Goal: Information Seeking & Learning: Learn about a topic

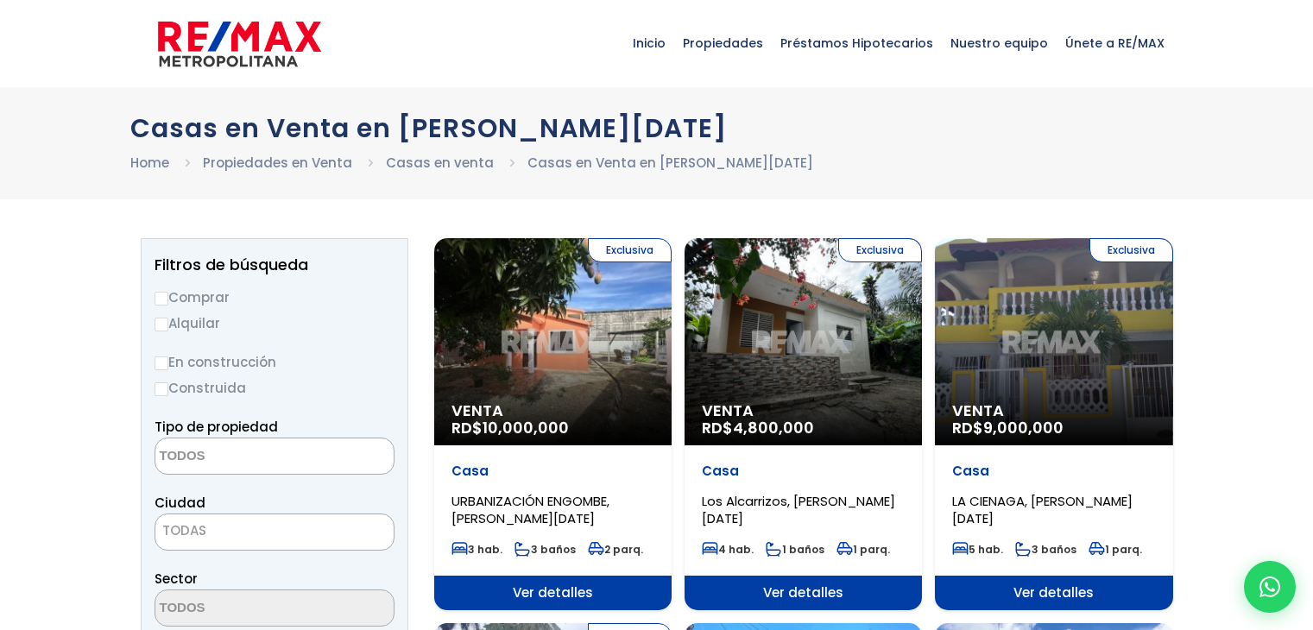
select select
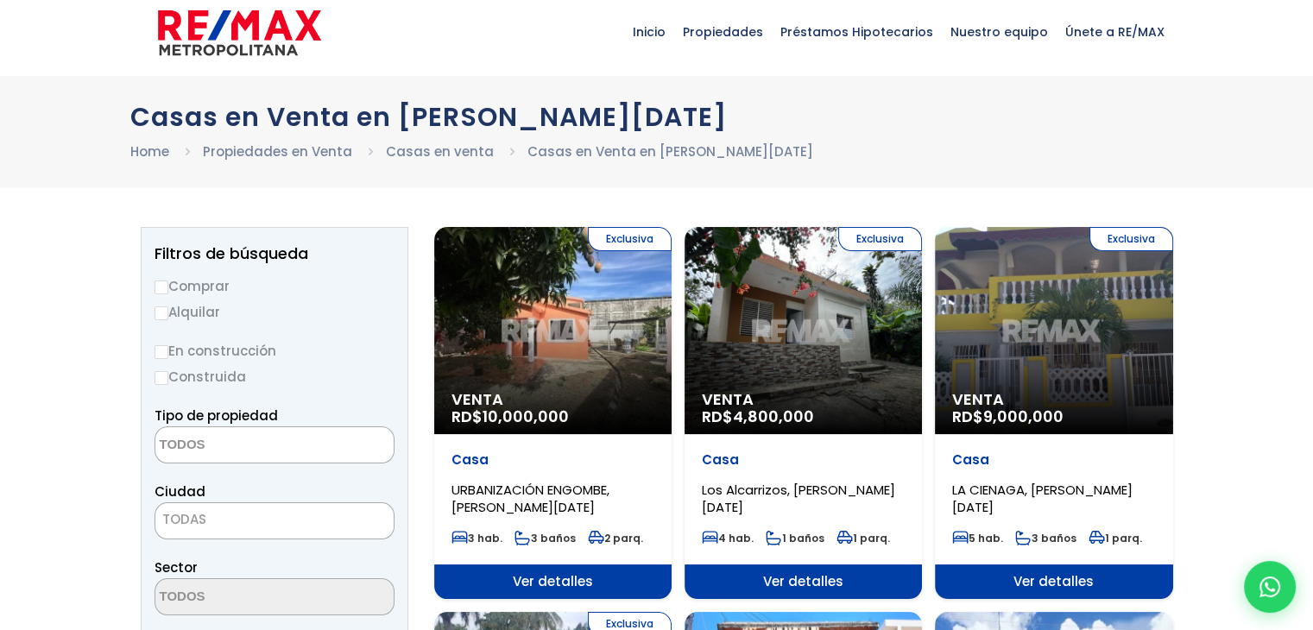
scroll to position [86, 0]
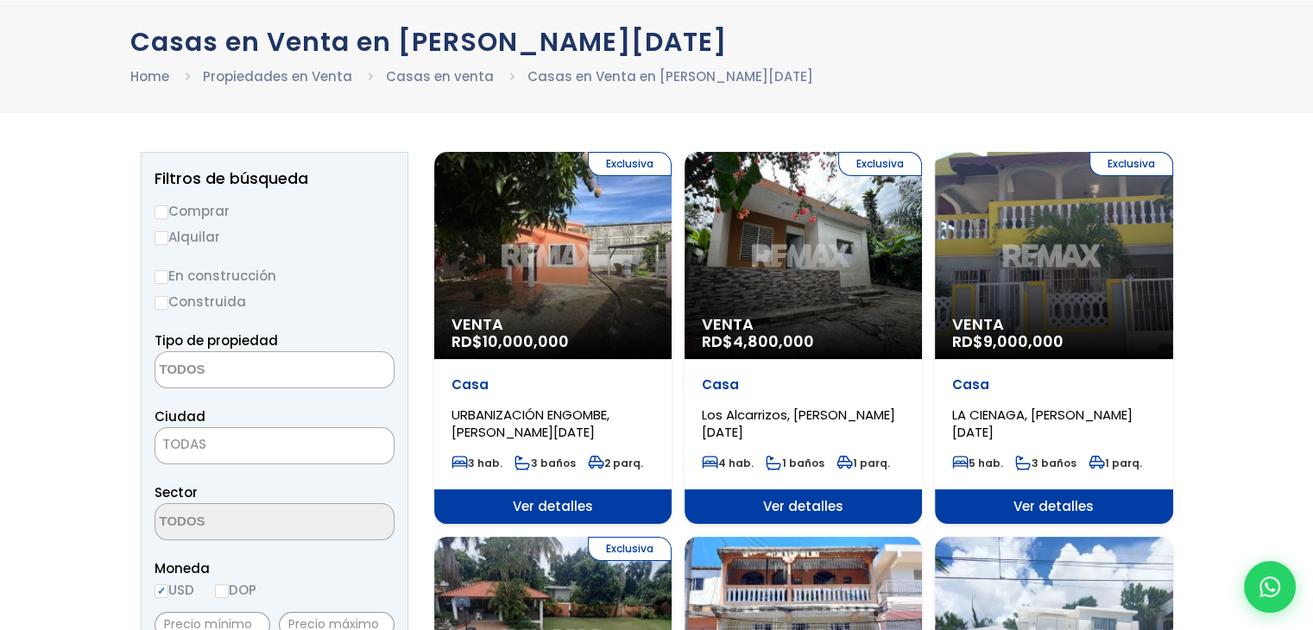
click at [818, 263] on div "Exclusiva Venta RD$ 4,800,000" at bounding box center [802, 255] width 237 height 207
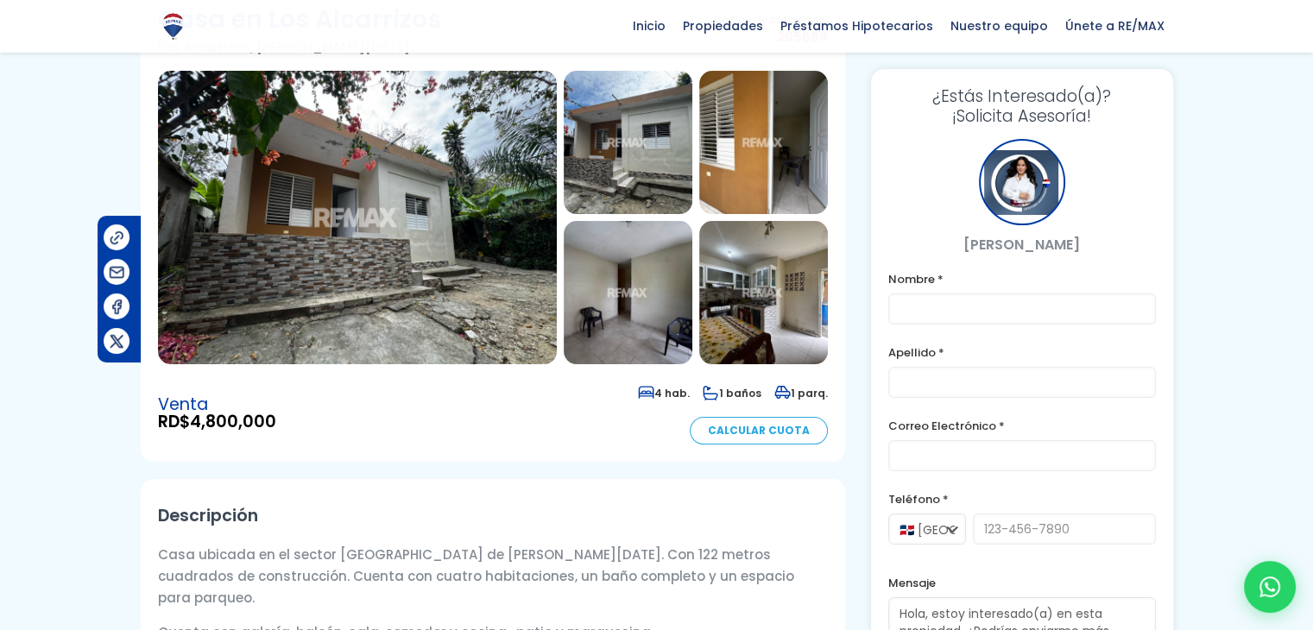
scroll to position [86, 0]
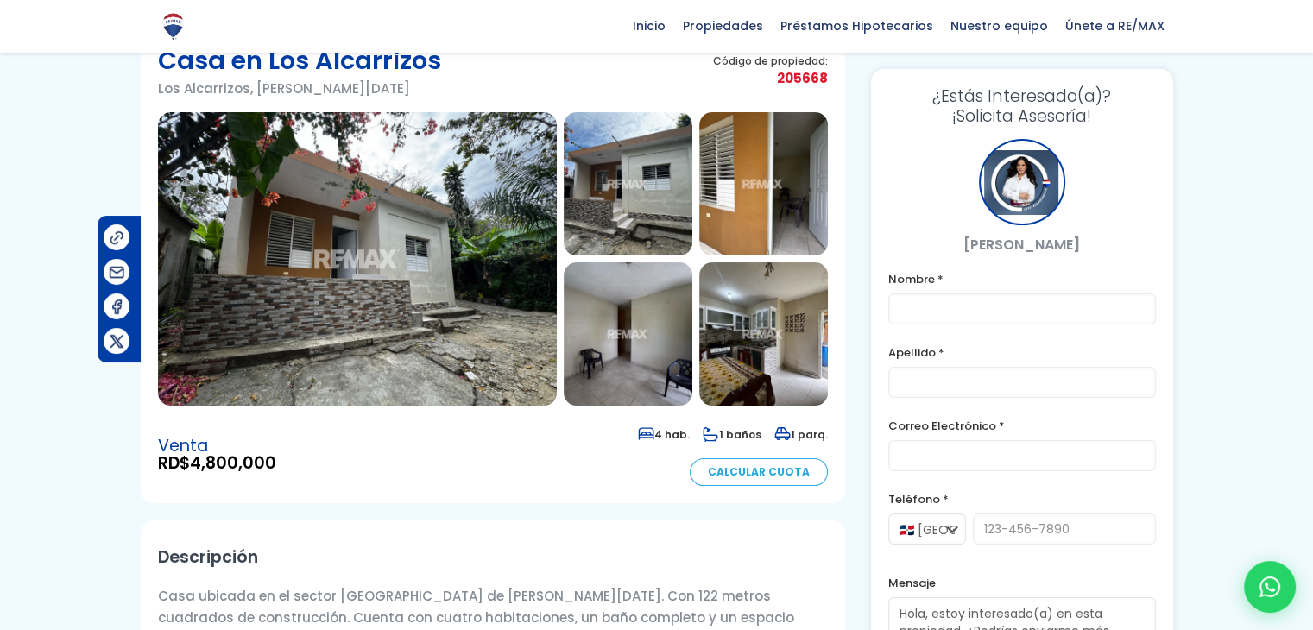
click at [455, 266] on img at bounding box center [357, 258] width 399 height 293
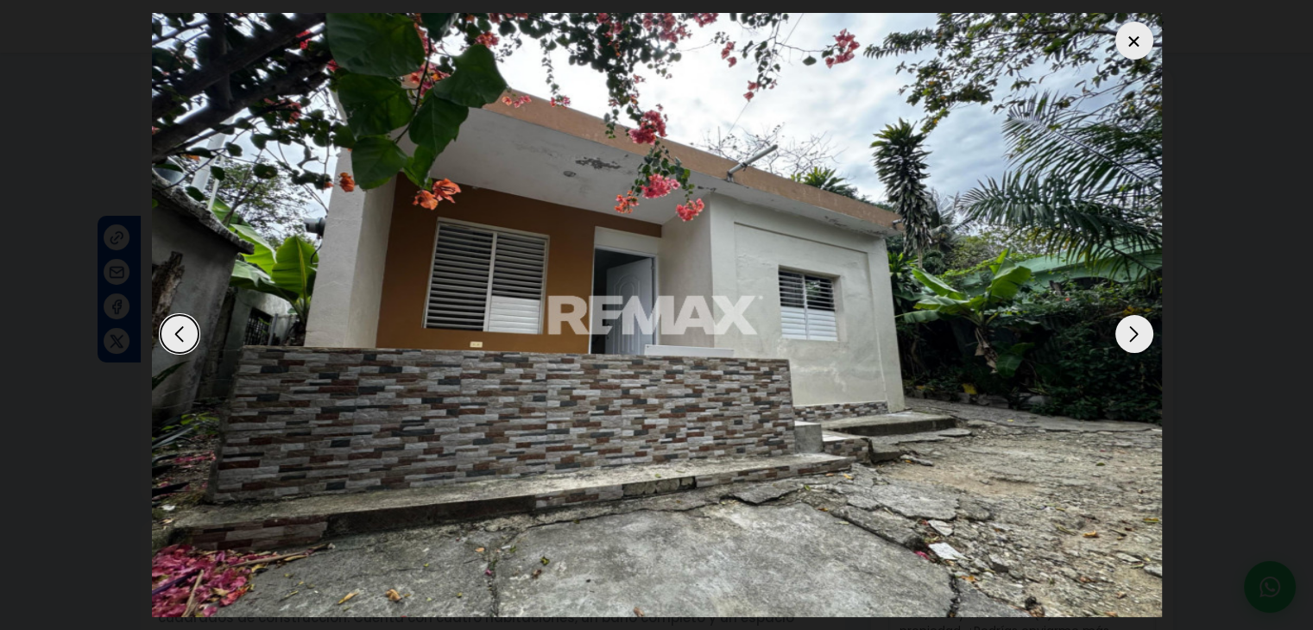
click at [1141, 337] on div "Next slide" at bounding box center [1134, 334] width 38 height 38
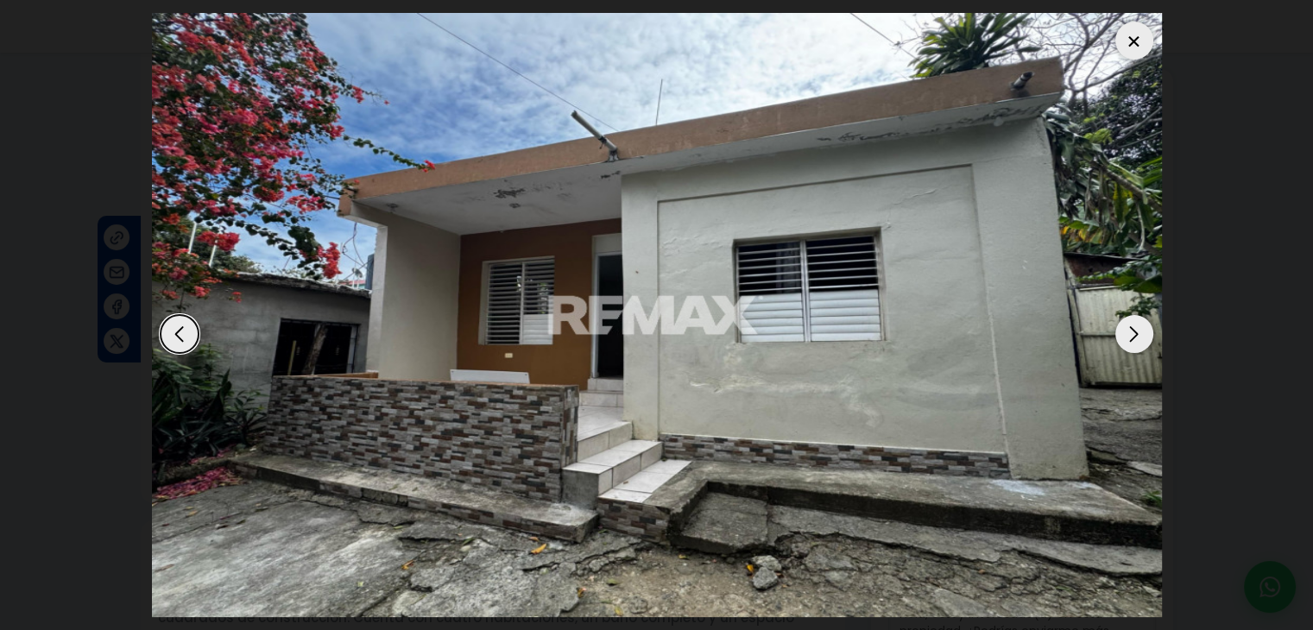
click at [1141, 337] on div "Next slide" at bounding box center [1134, 334] width 38 height 38
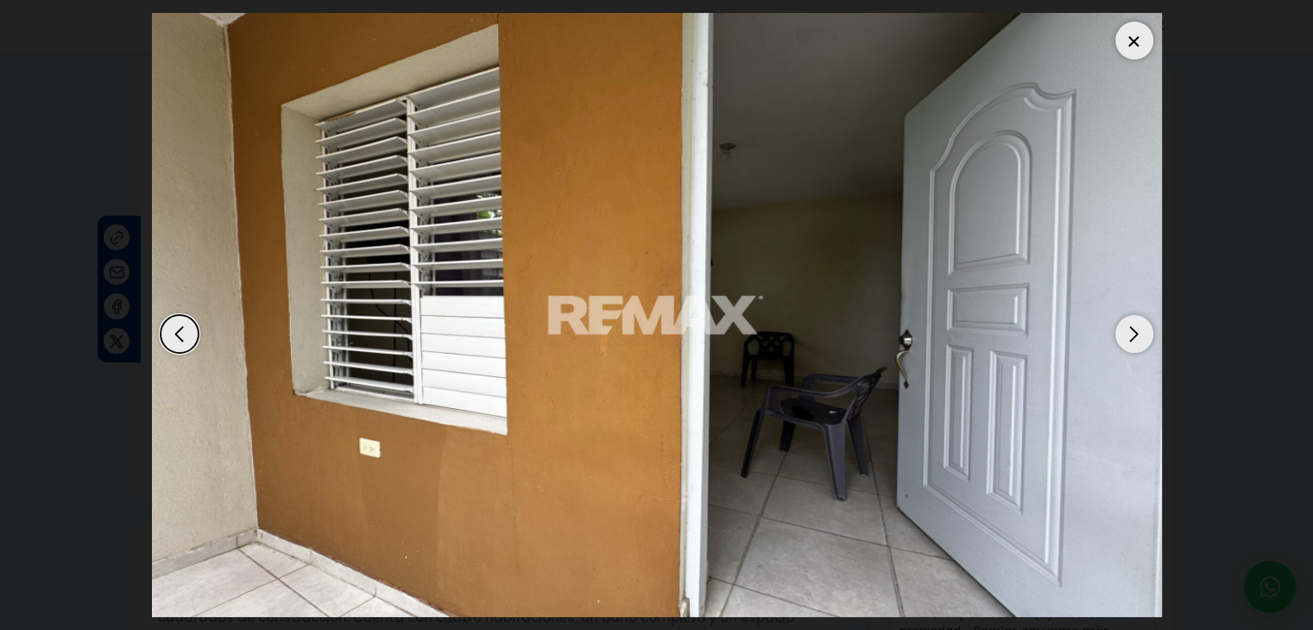
click at [1141, 337] on div "Next slide" at bounding box center [1134, 334] width 38 height 38
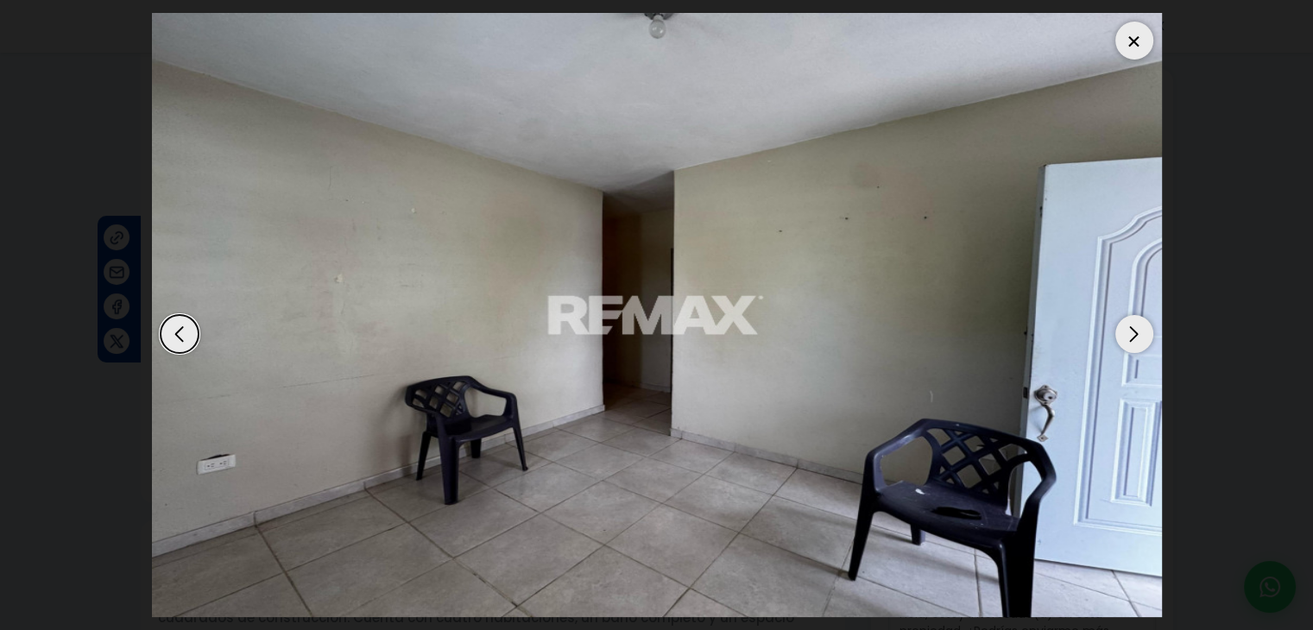
click at [1141, 337] on div "Next slide" at bounding box center [1134, 334] width 38 height 38
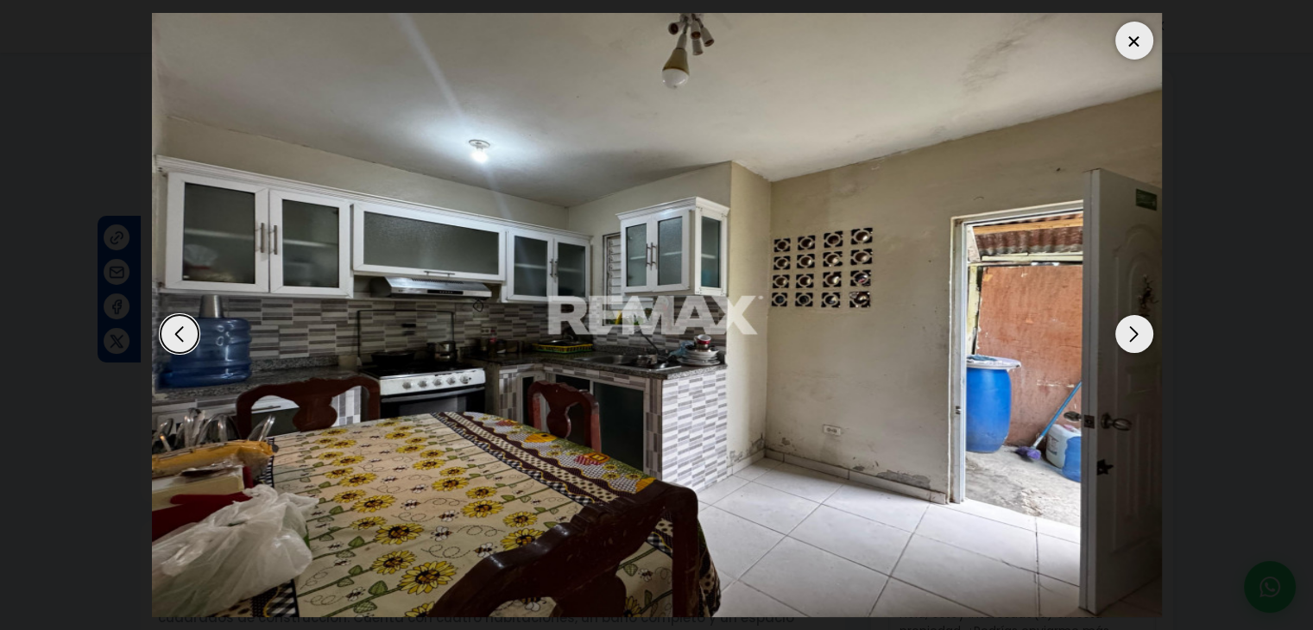
click at [1141, 337] on div "Next slide" at bounding box center [1134, 334] width 38 height 38
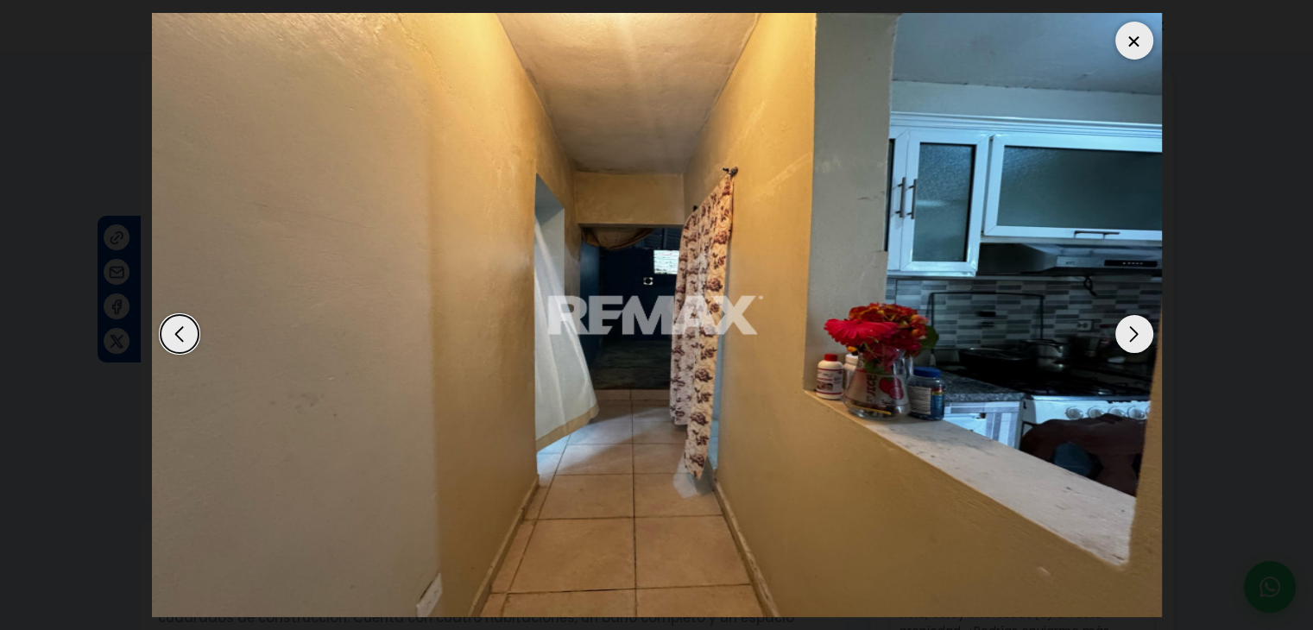
click at [1141, 337] on div "Next slide" at bounding box center [1134, 334] width 38 height 38
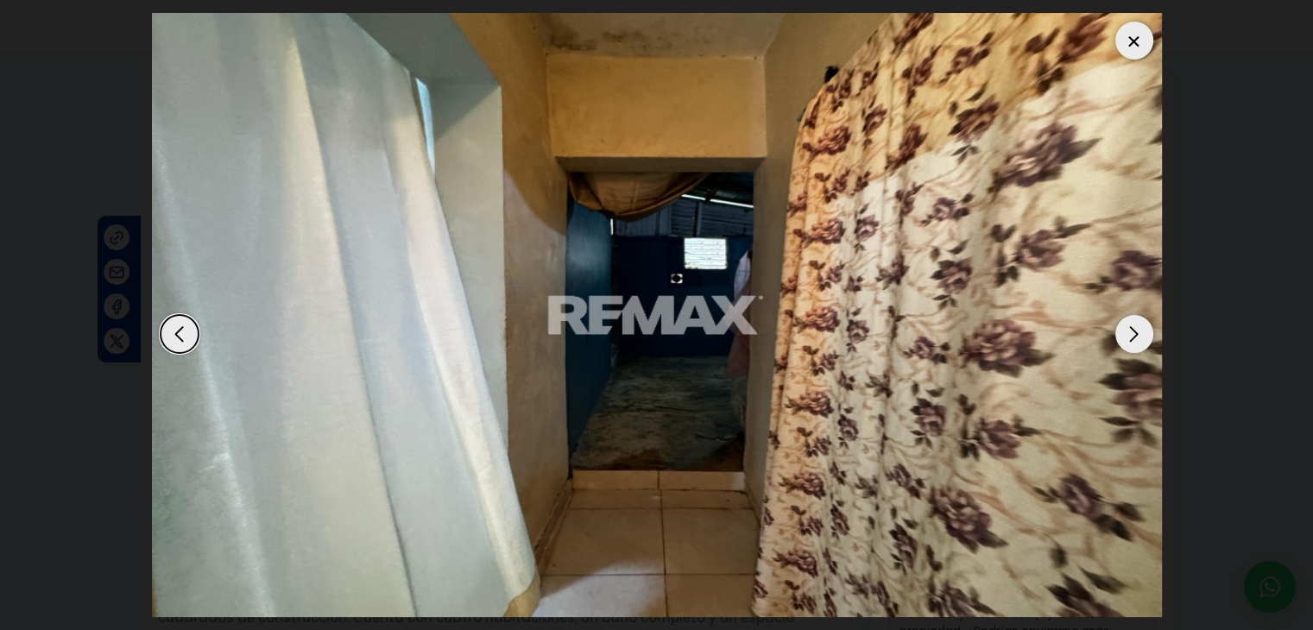
click at [1123, 30] on div at bounding box center [1134, 41] width 38 height 38
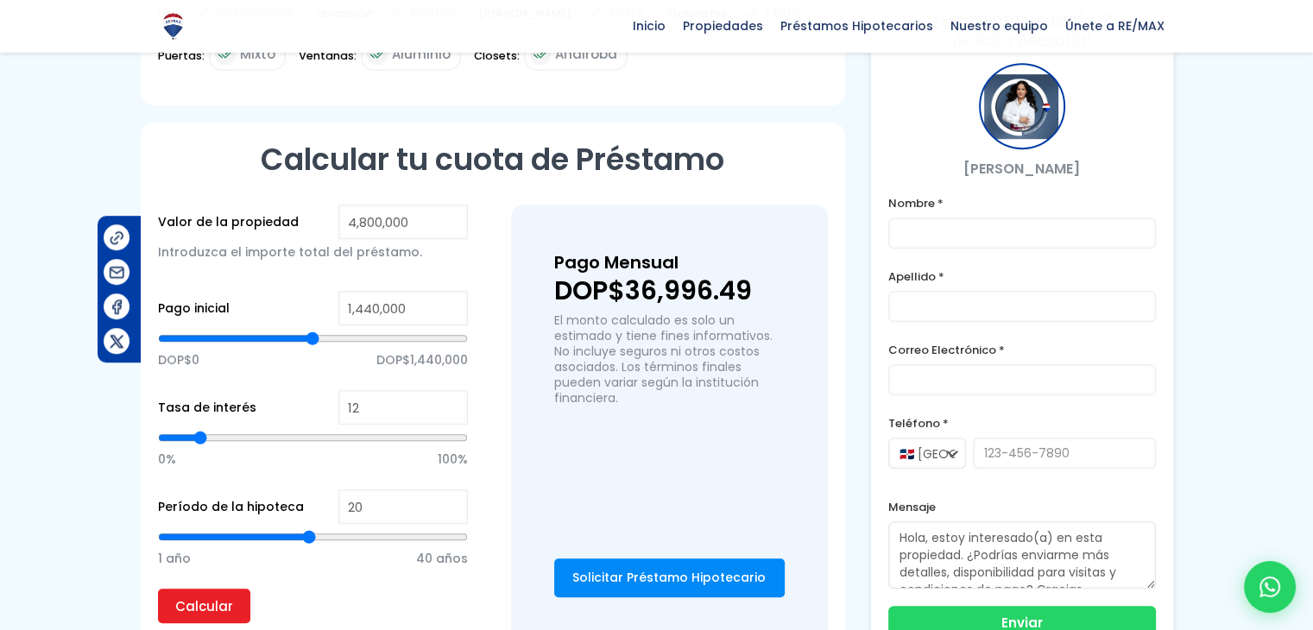
scroll to position [1122, 0]
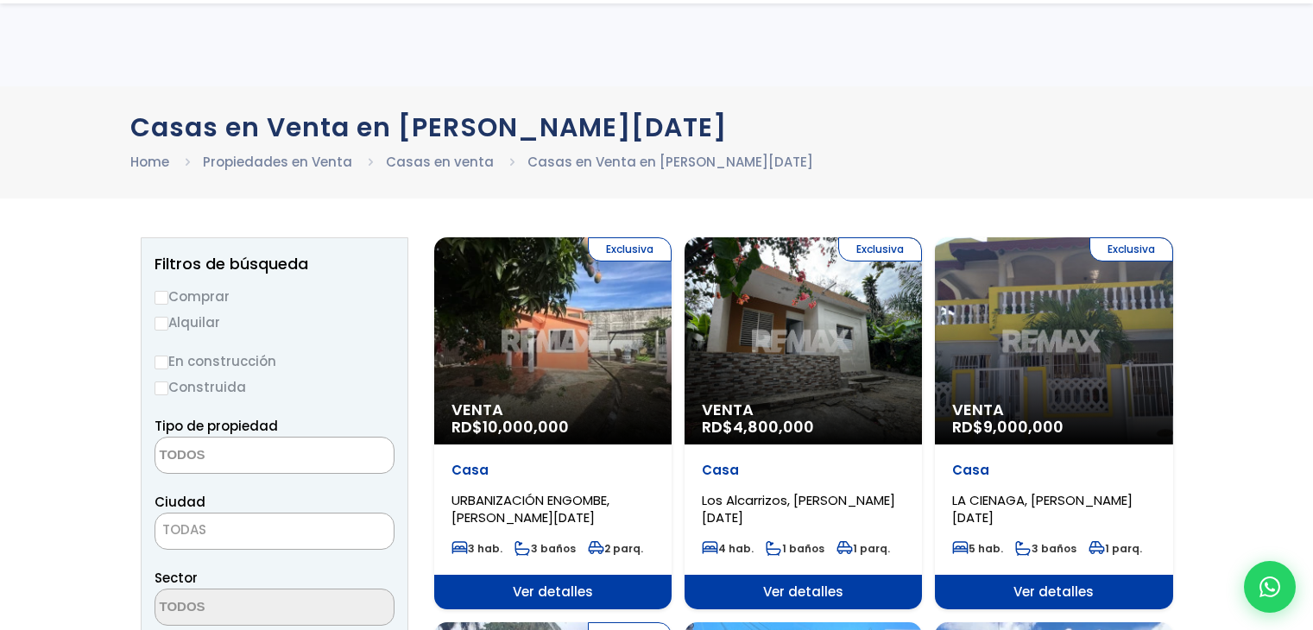
select select
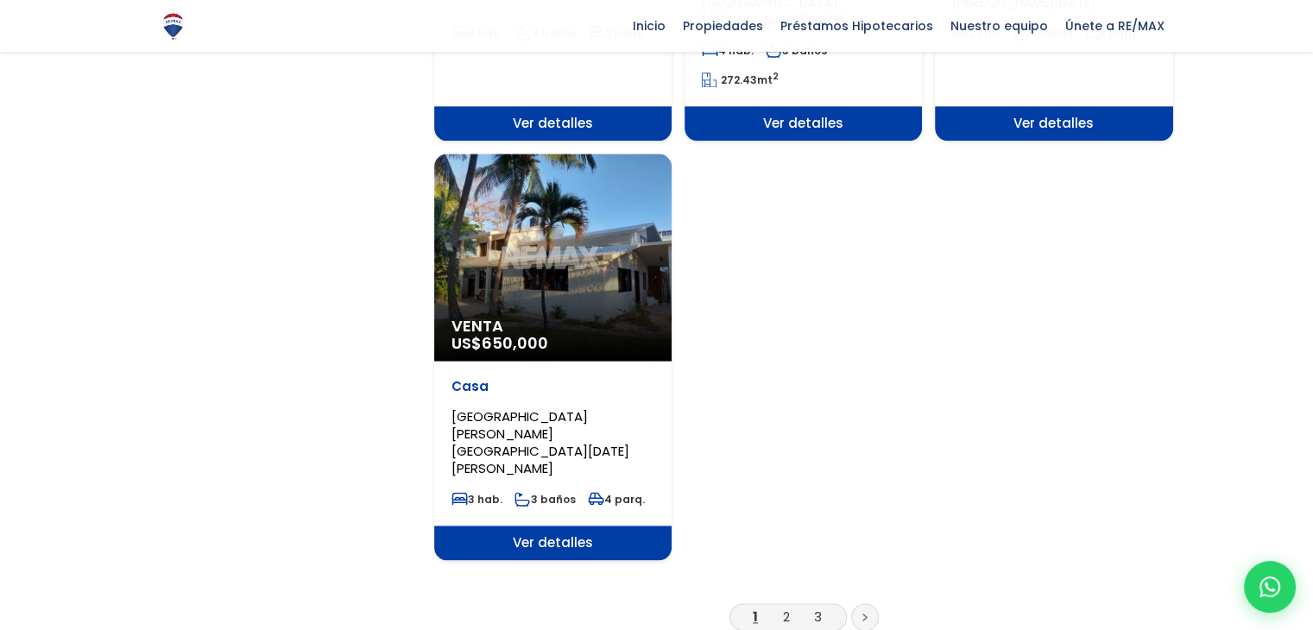
scroll to position [2244, 0]
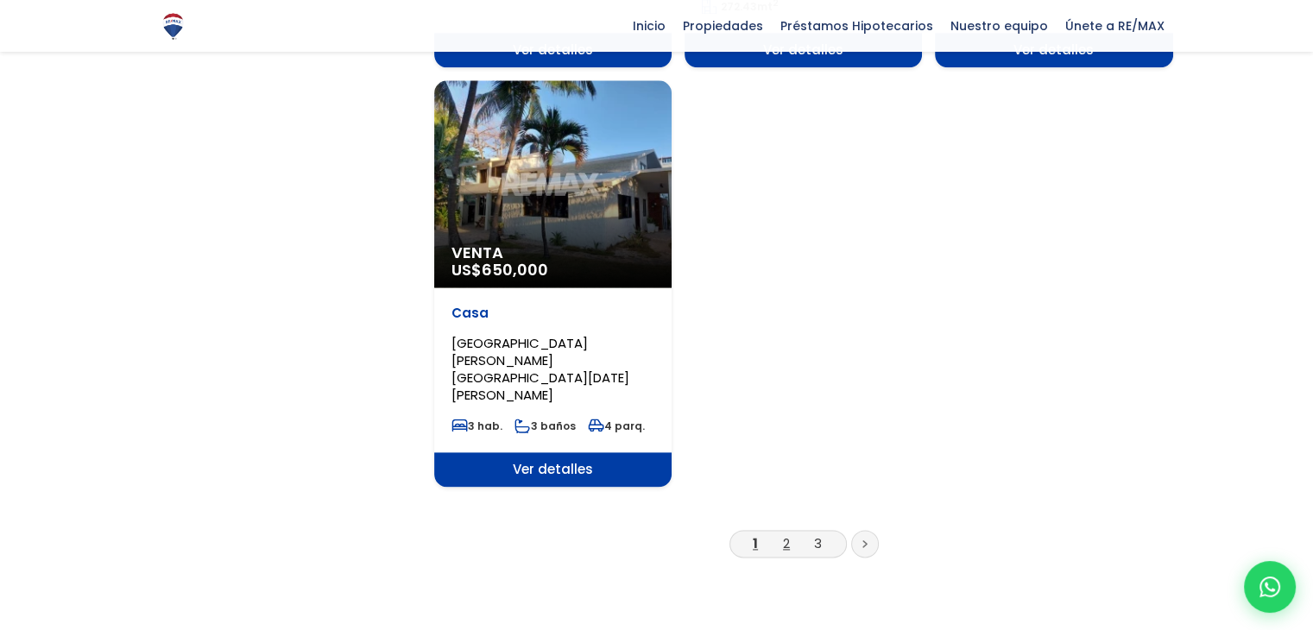
click at [788, 534] on link "2" at bounding box center [786, 543] width 7 height 18
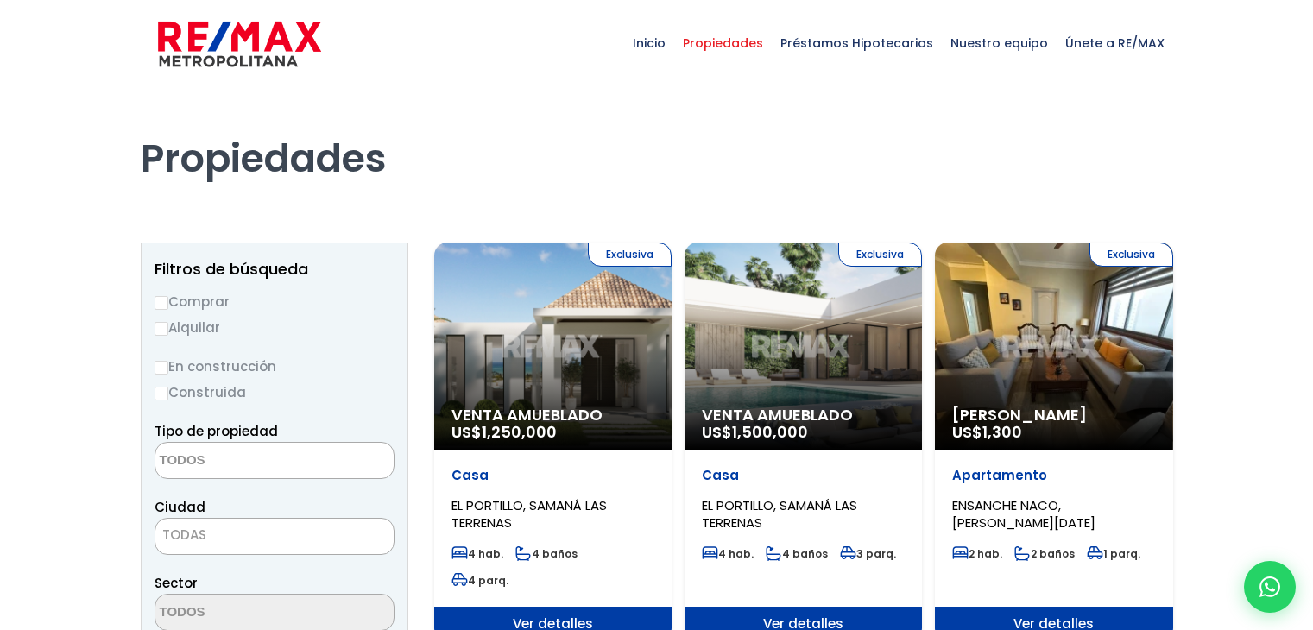
select select
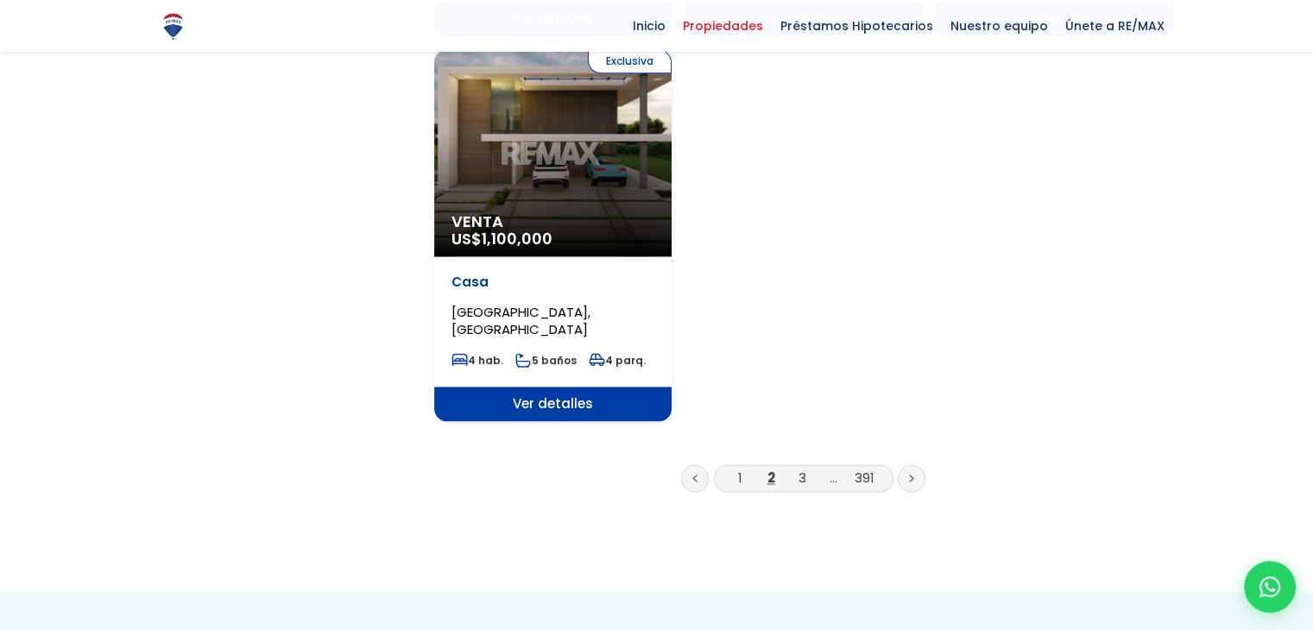
scroll to position [2244, 0]
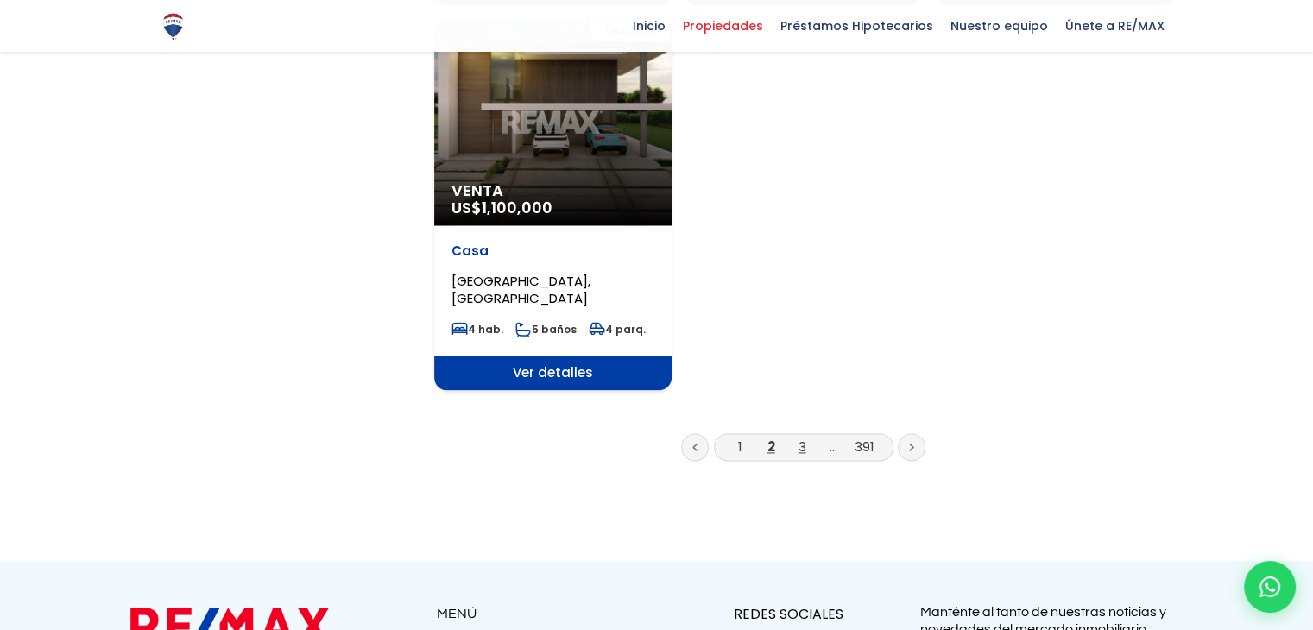
click at [804, 438] on link "3" at bounding box center [802, 447] width 8 height 18
